Goal: Task Accomplishment & Management: Check status

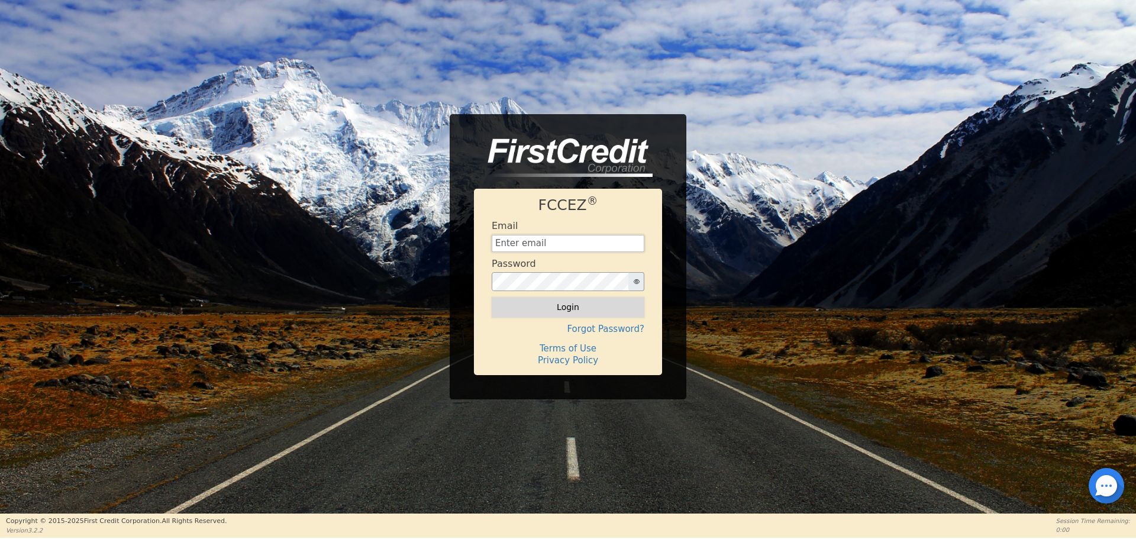
type input "[EMAIL_ADDRESS][DOMAIN_NAME]"
click at [587, 299] on button "Login" at bounding box center [568, 307] width 153 height 20
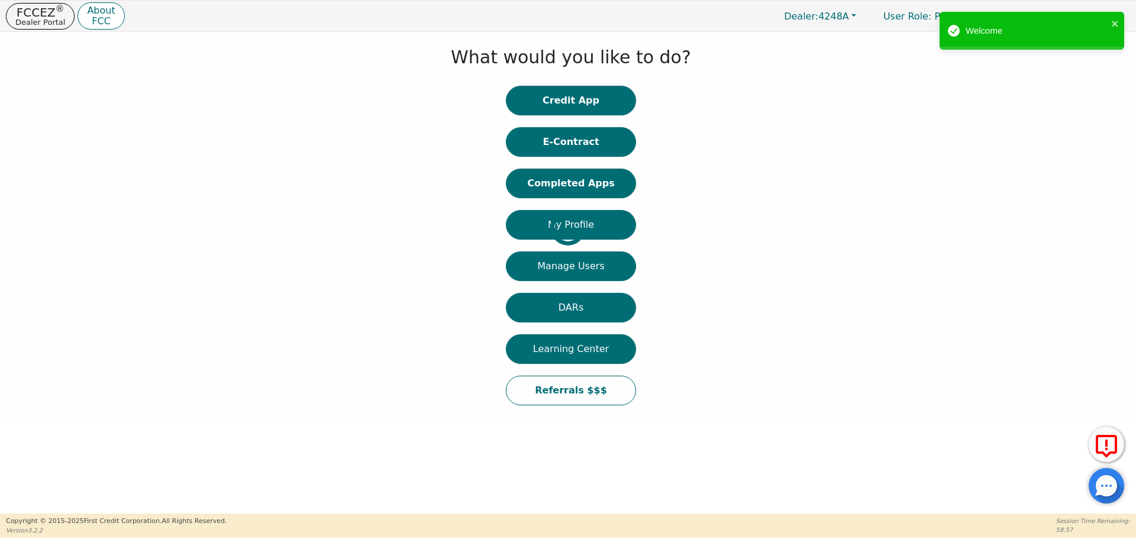
click at [9, 98] on div at bounding box center [9, 227] width 0 height 379
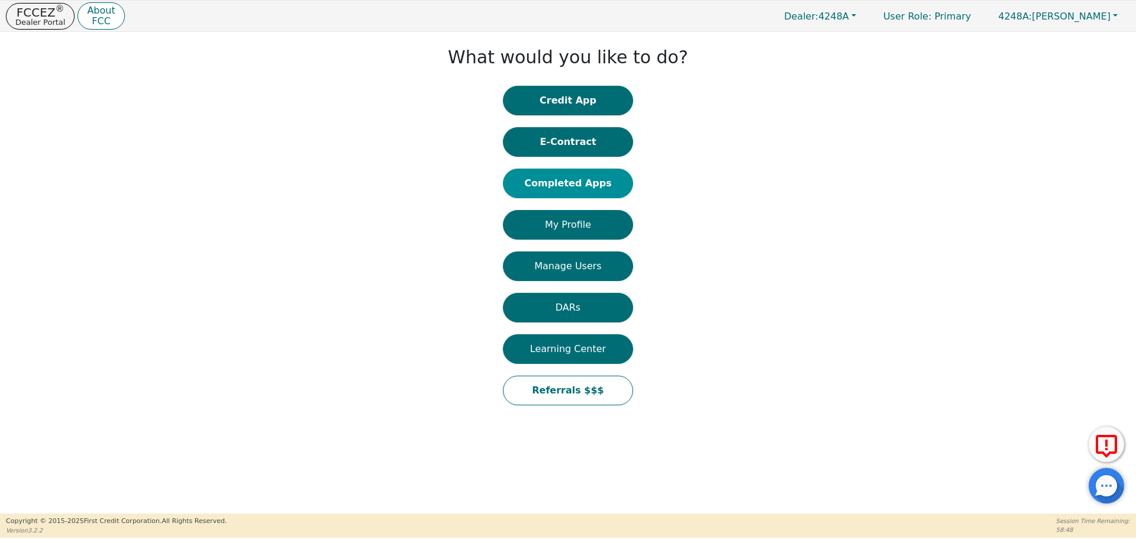
click at [564, 177] on button "Completed Apps" at bounding box center [568, 184] width 130 height 30
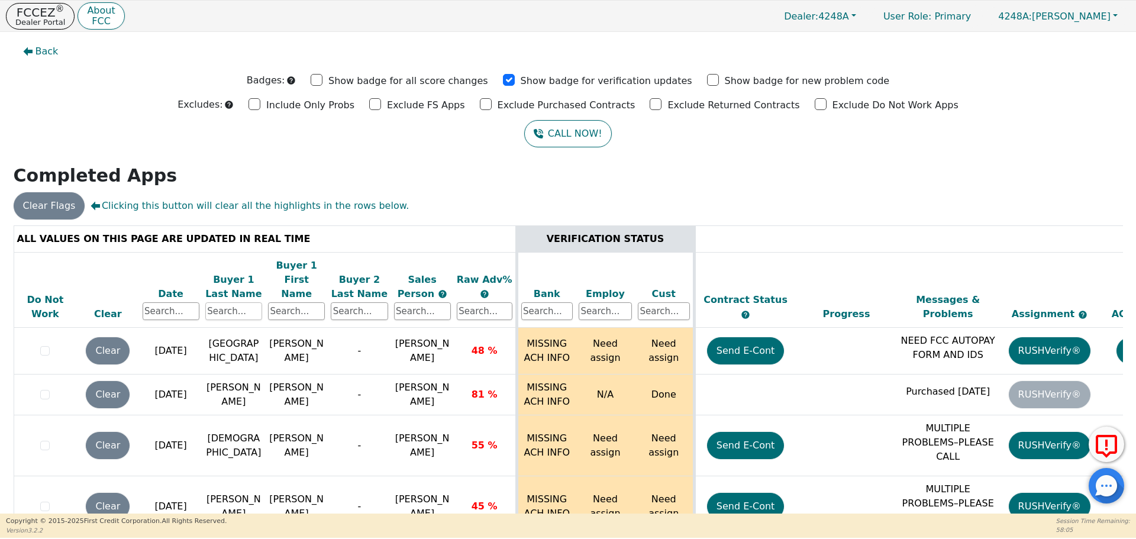
click at [225, 302] on input "text" at bounding box center [233, 311] width 57 height 18
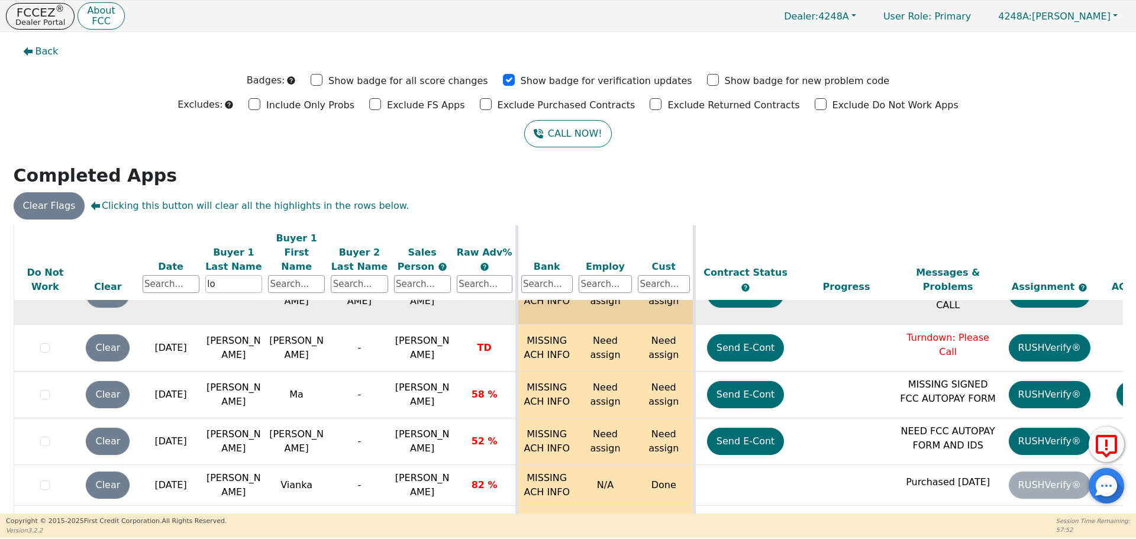
scroll to position [38, 0]
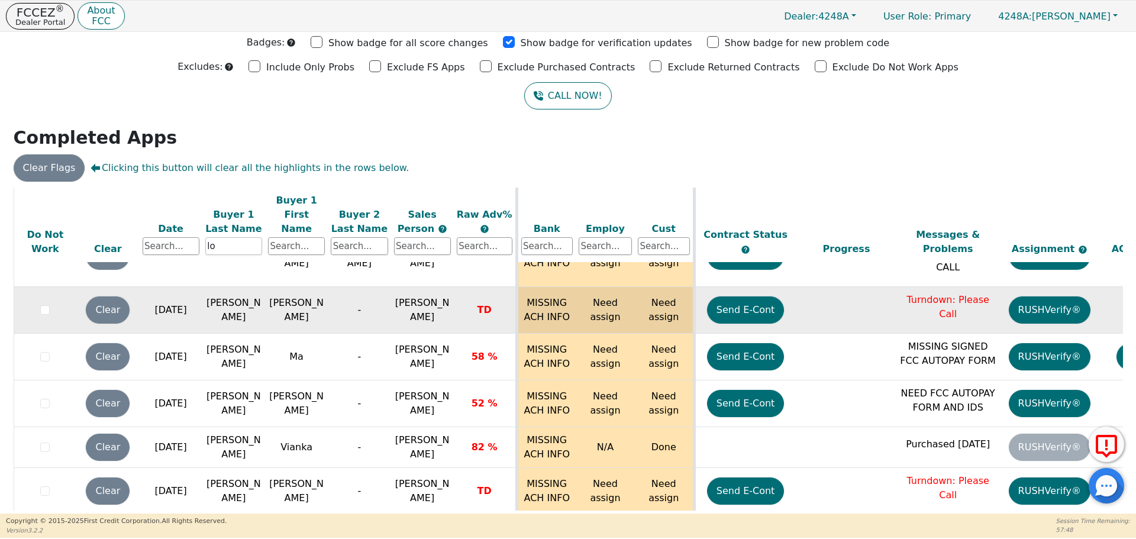
type input "l"
type input "[PERSON_NAME]"
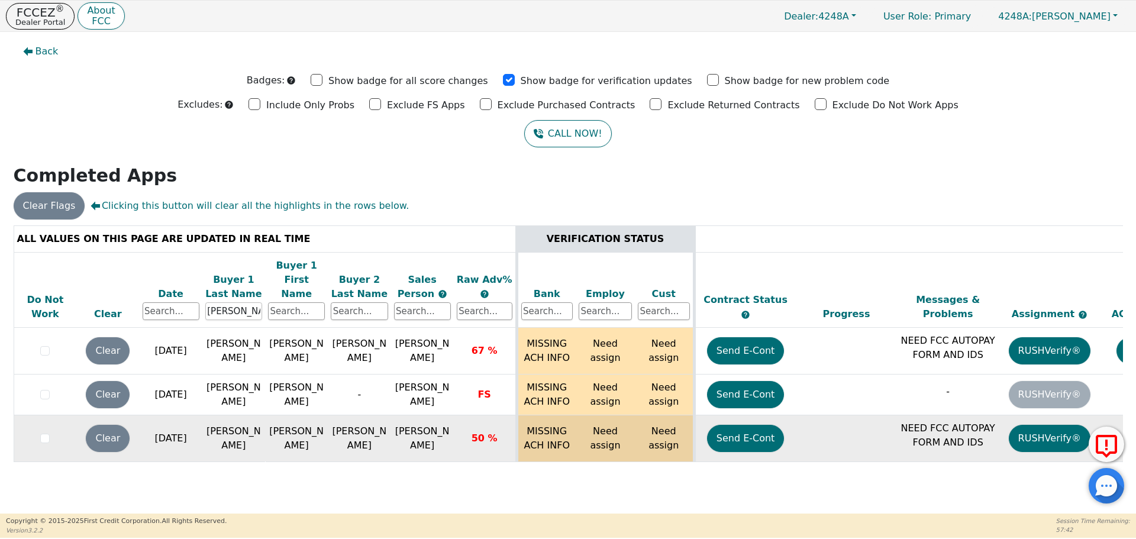
scroll to position [0, 0]
